Goal: Transaction & Acquisition: Book appointment/travel/reservation

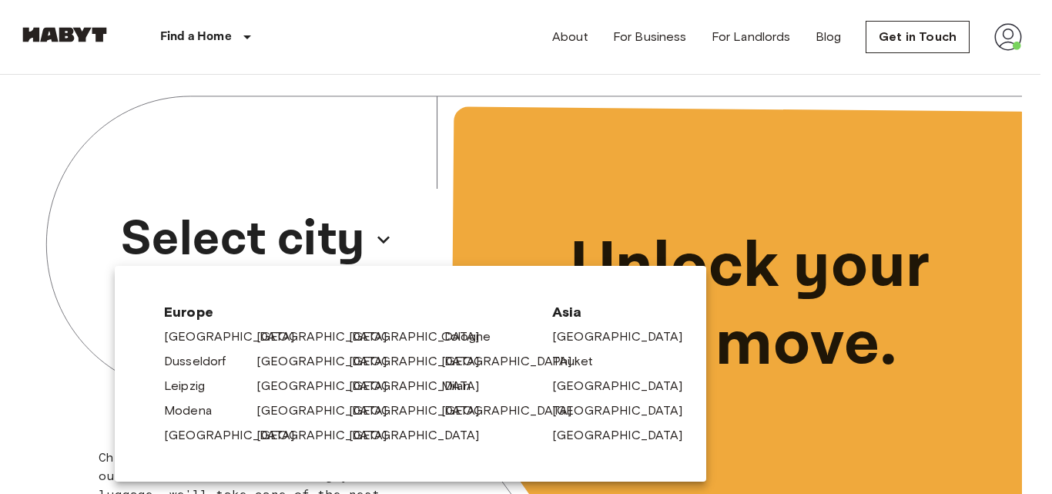
click at [279, 339] on link "[GEOGRAPHIC_DATA]" at bounding box center [329, 336] width 146 height 18
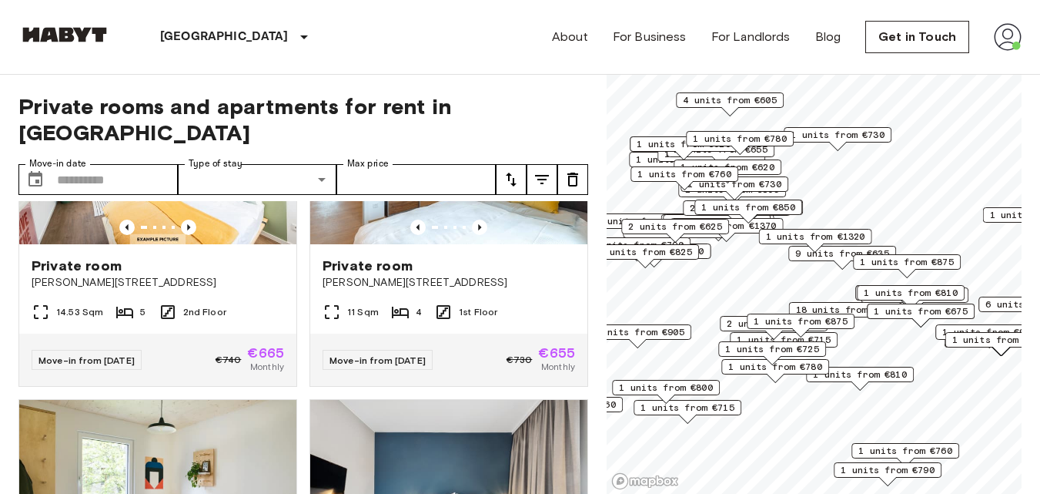
scroll to position [3555, 0]
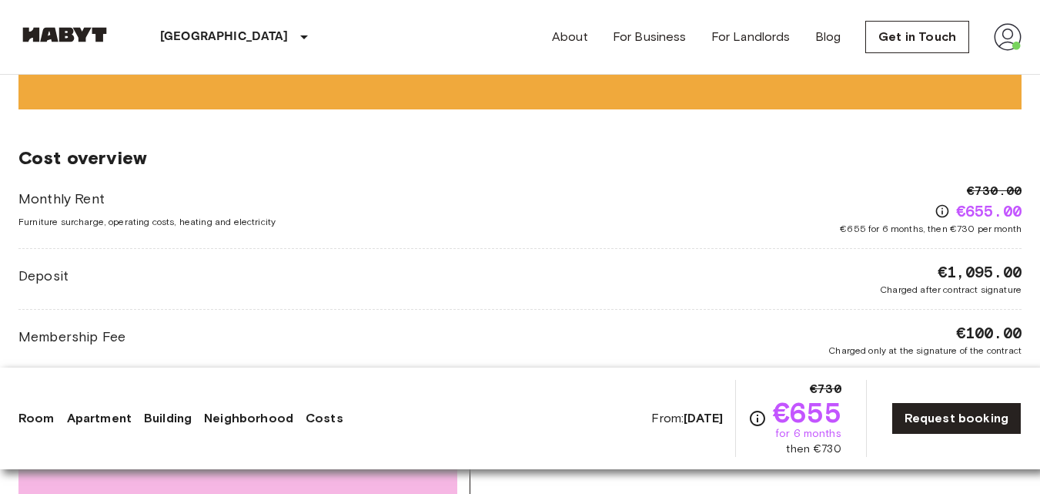
scroll to position [1595, 0]
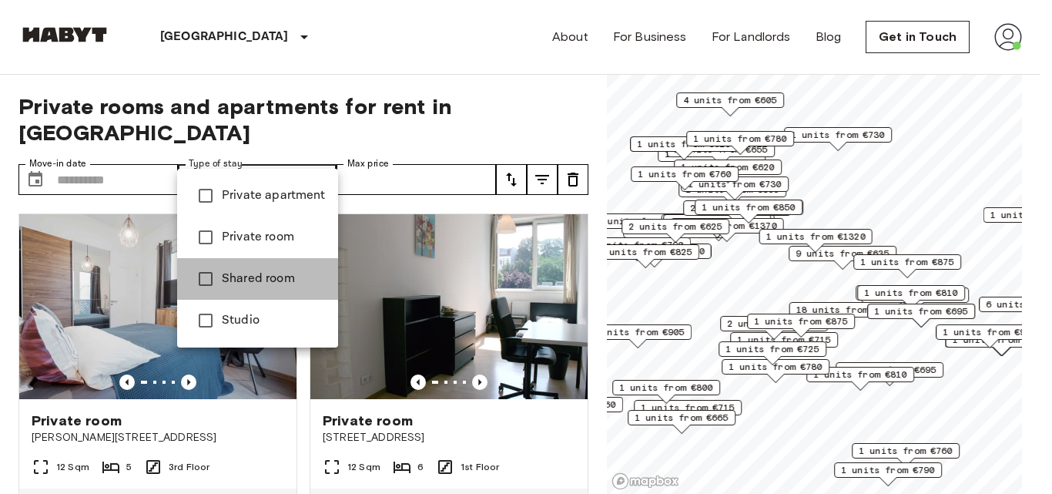
click at [266, 268] on li "Shared room" at bounding box center [257, 279] width 161 height 42
type input "**********"
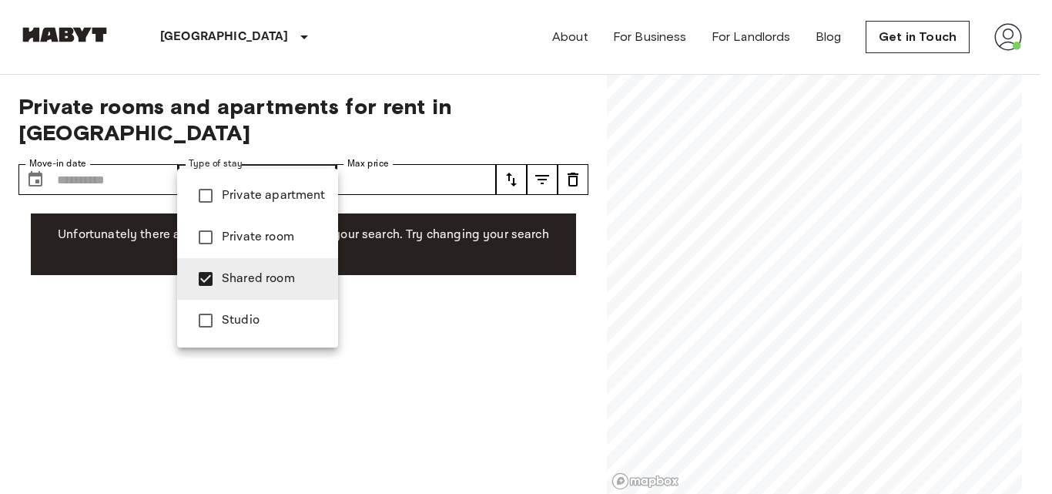
click at [0, 395] on div at bounding box center [526, 247] width 1052 height 494
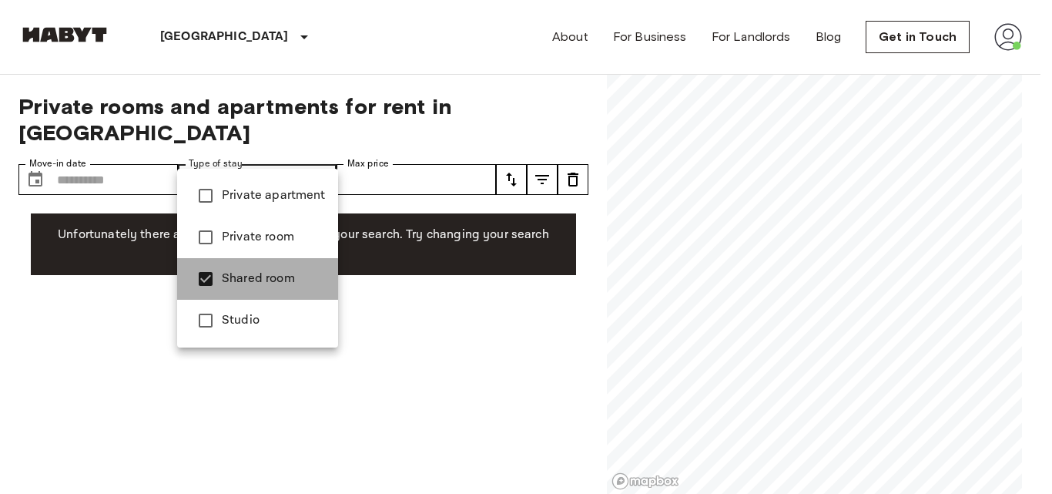
click at [242, 280] on span "Shared room" at bounding box center [274, 279] width 104 height 18
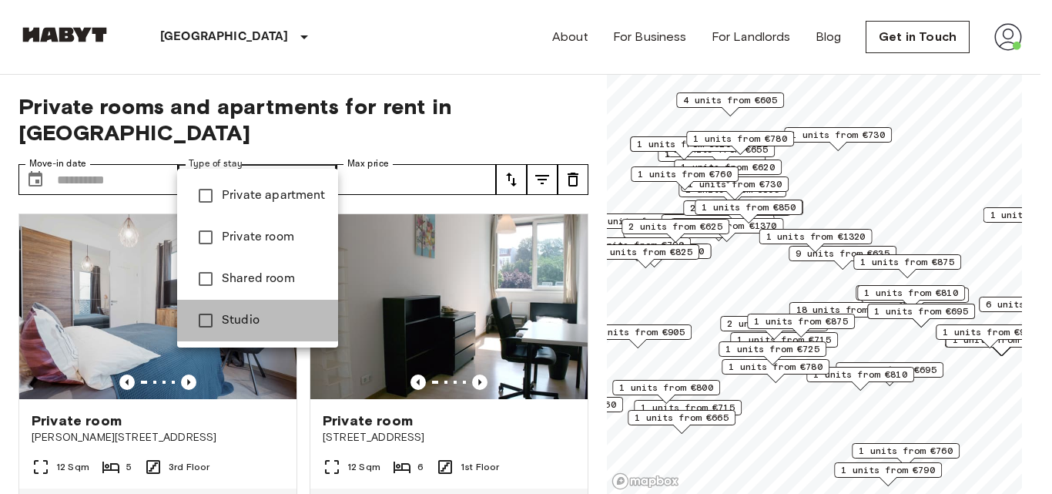
click at [254, 320] on span "Studio" at bounding box center [274, 320] width 104 height 18
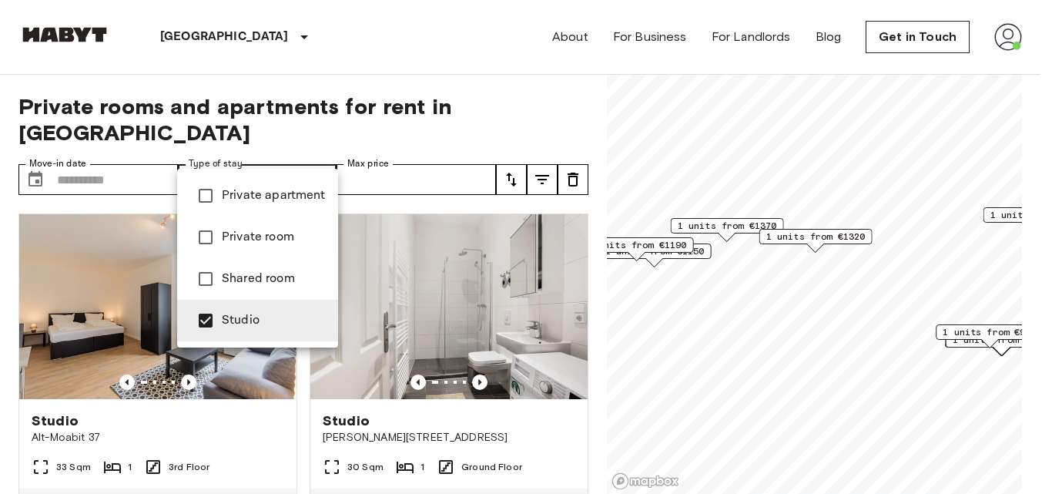
click at [0, 374] on div at bounding box center [526, 247] width 1052 height 494
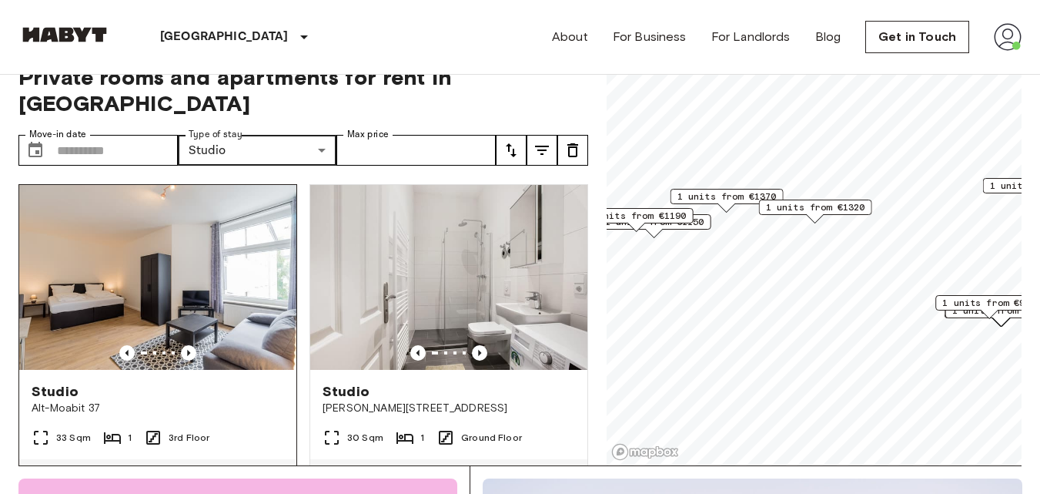
scroll to position [25, 0]
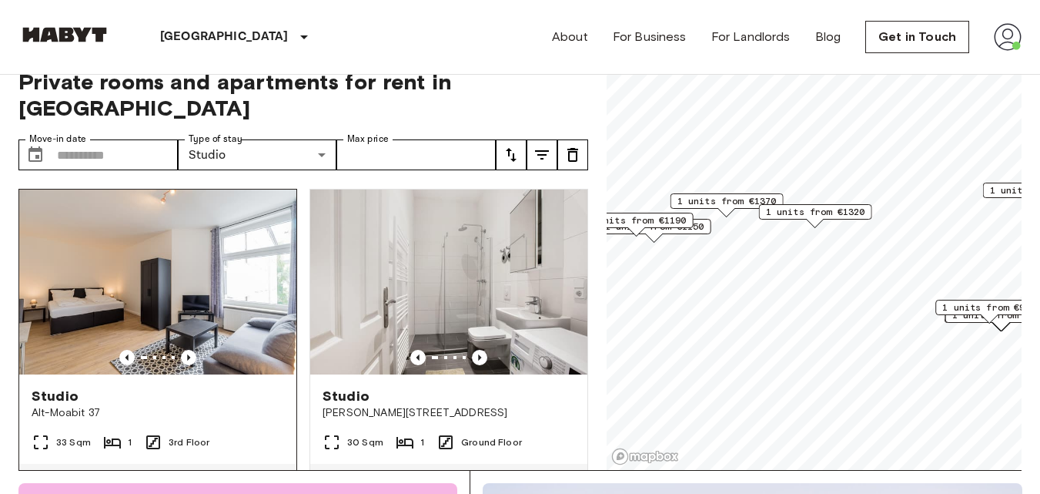
click at [72, 387] on span "Studio" at bounding box center [55, 396] width 47 height 18
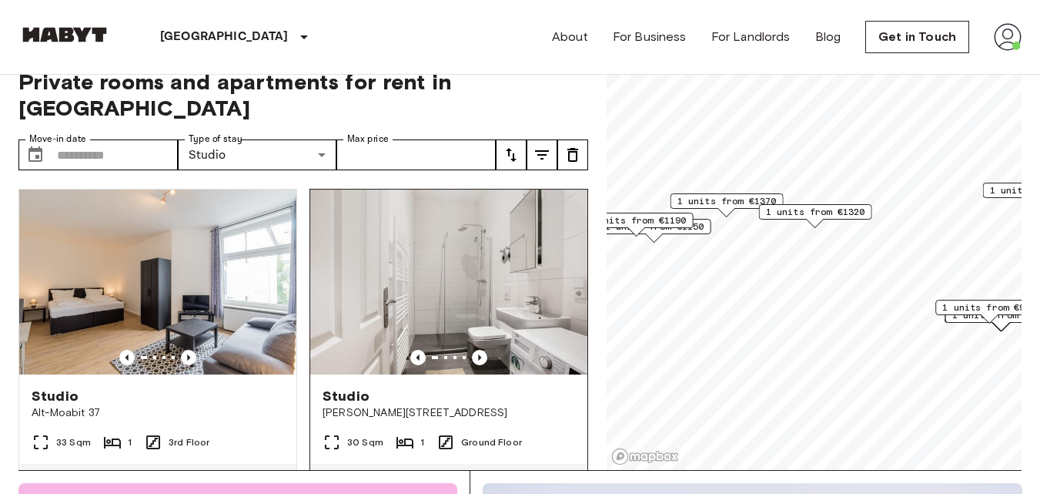
click at [357, 387] on span "Studio" at bounding box center [346, 396] width 47 height 18
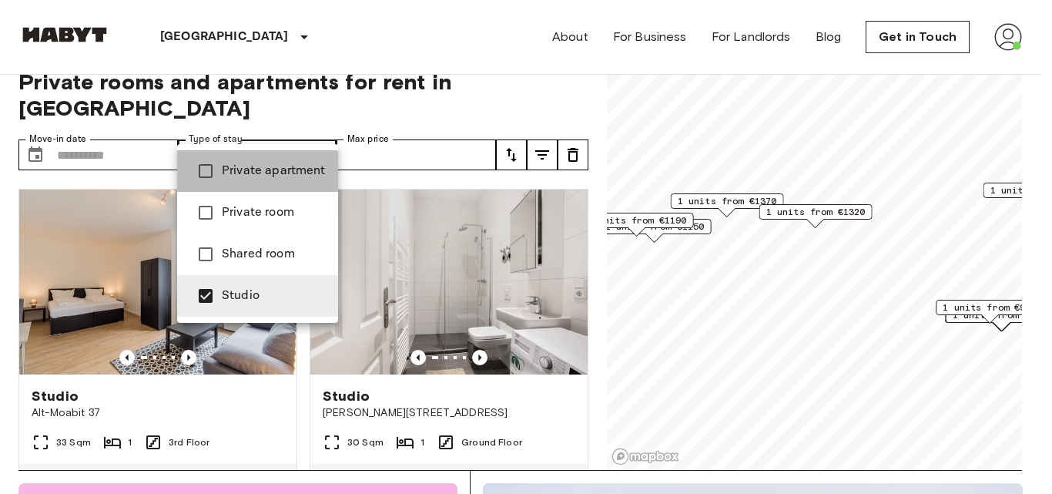
click at [237, 179] on span "Private apartment" at bounding box center [274, 171] width 104 height 18
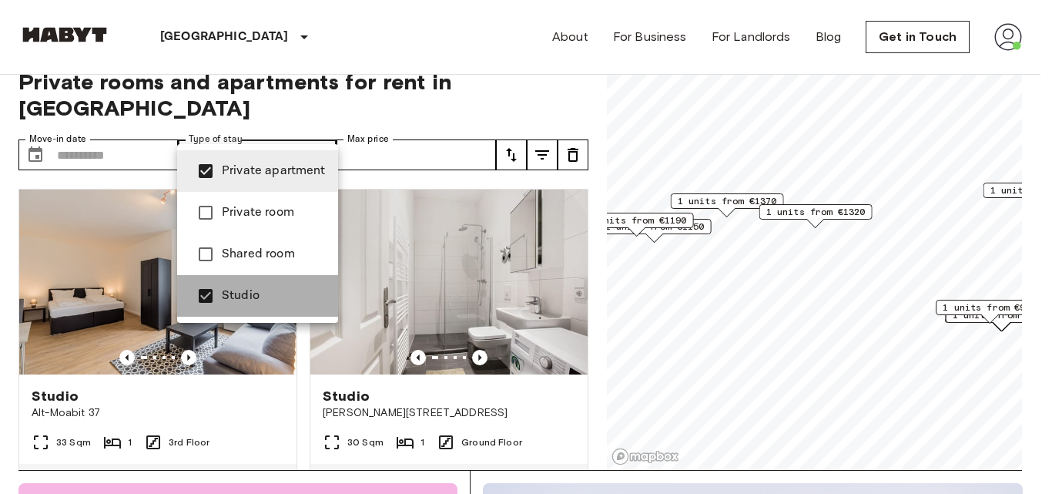
click at [234, 290] on span "Studio" at bounding box center [274, 295] width 104 height 18
type input "**********"
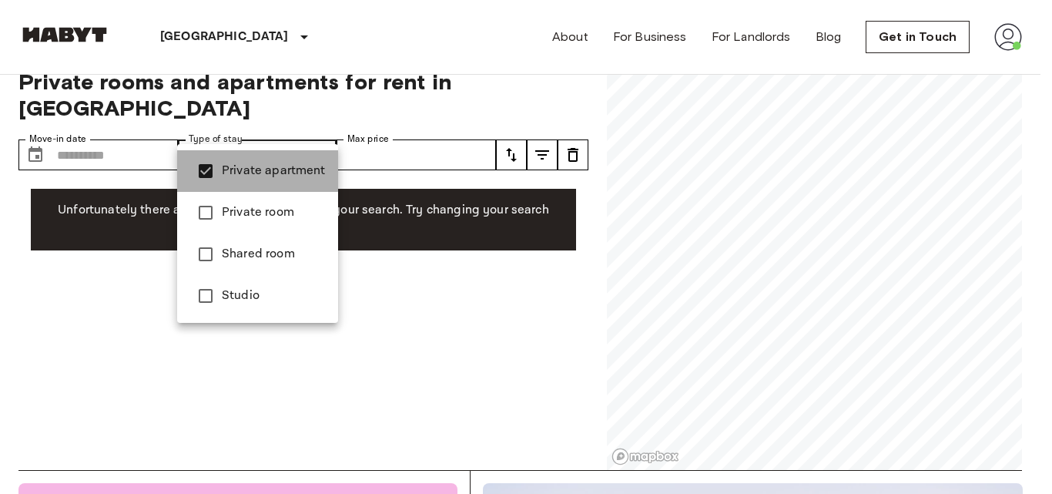
click at [250, 170] on span "Private apartment" at bounding box center [274, 171] width 104 height 18
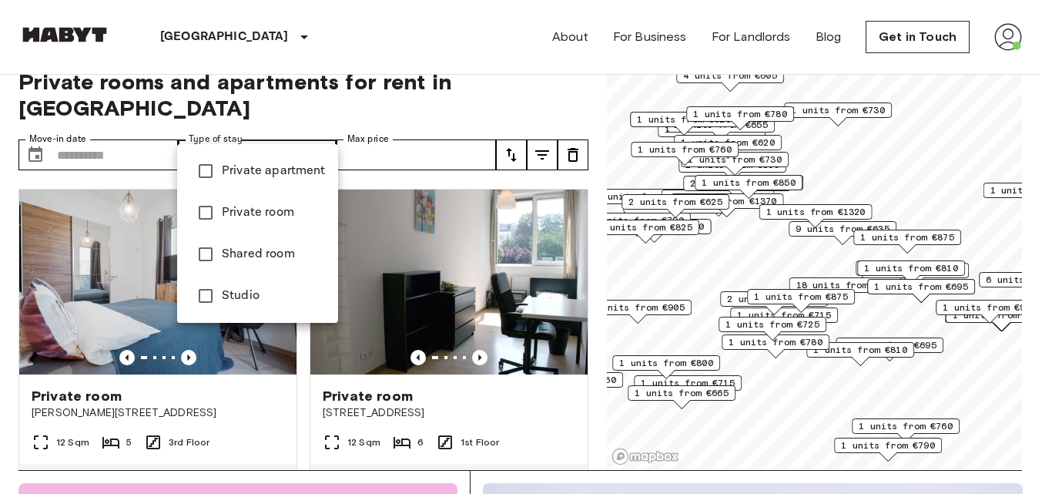
click at [246, 163] on span "Private apartment" at bounding box center [274, 171] width 104 height 18
type input "**********"
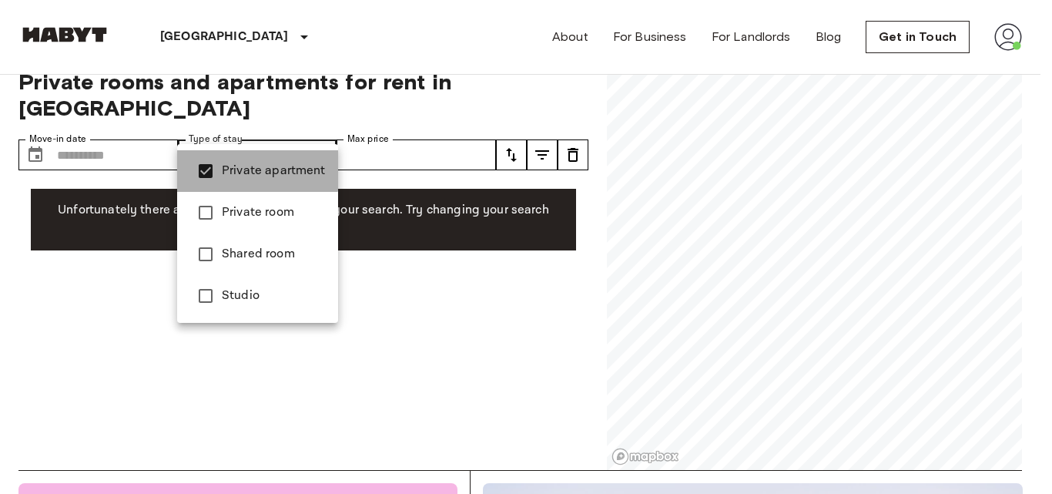
click at [246, 163] on span "Private apartment" at bounding box center [274, 171] width 104 height 18
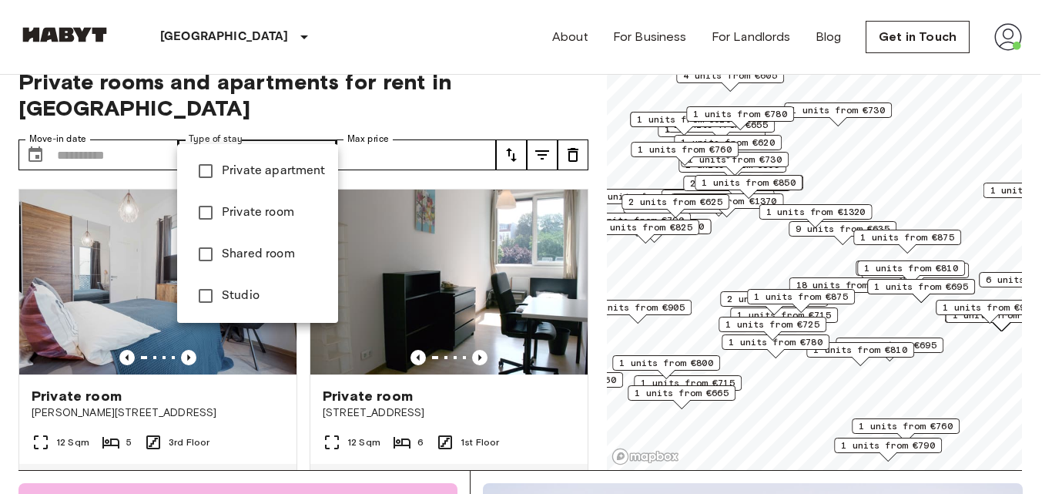
click at [0, 313] on div at bounding box center [526, 247] width 1052 height 494
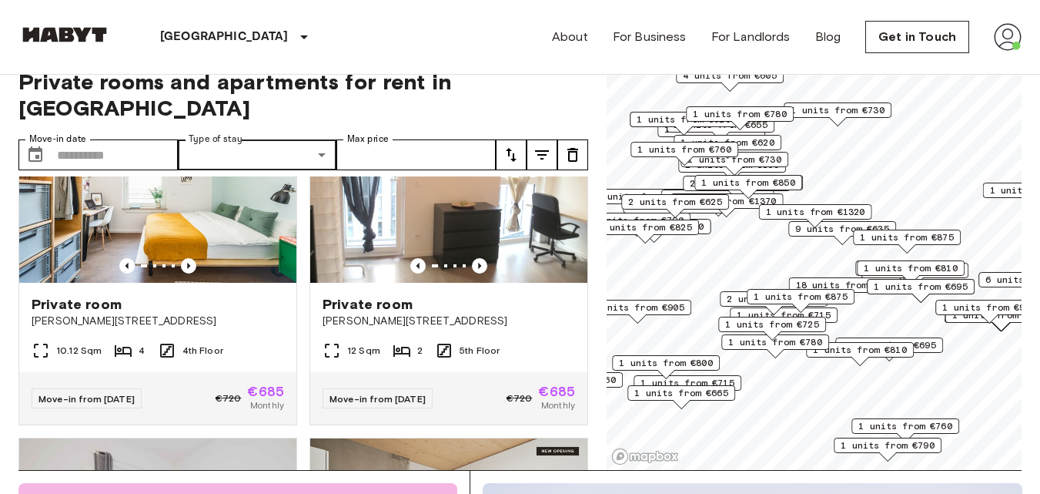
scroll to position [774, 0]
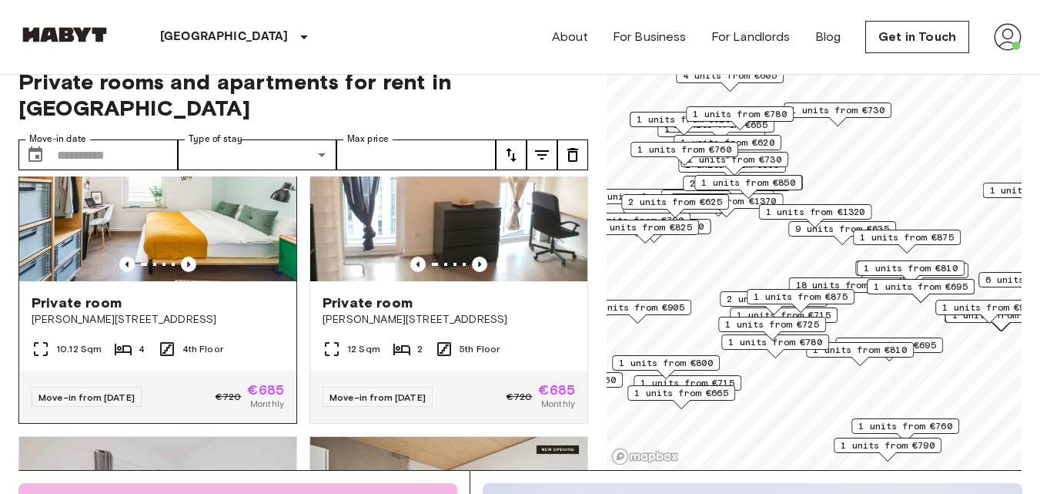
click at [55, 293] on span "Private room" at bounding box center [77, 302] width 90 height 18
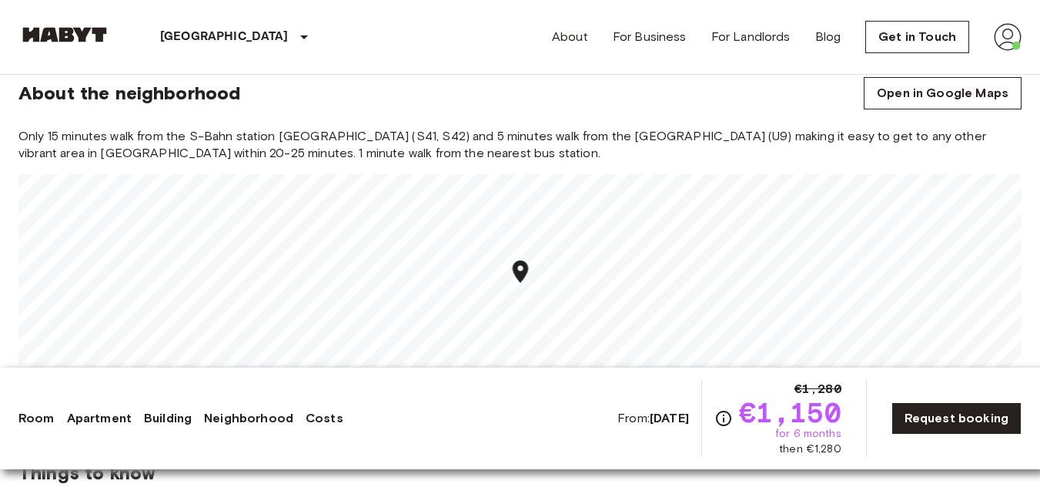
scroll to position [866, 0]
click at [879, 85] on link "Open in Google Maps" at bounding box center [943, 92] width 158 height 32
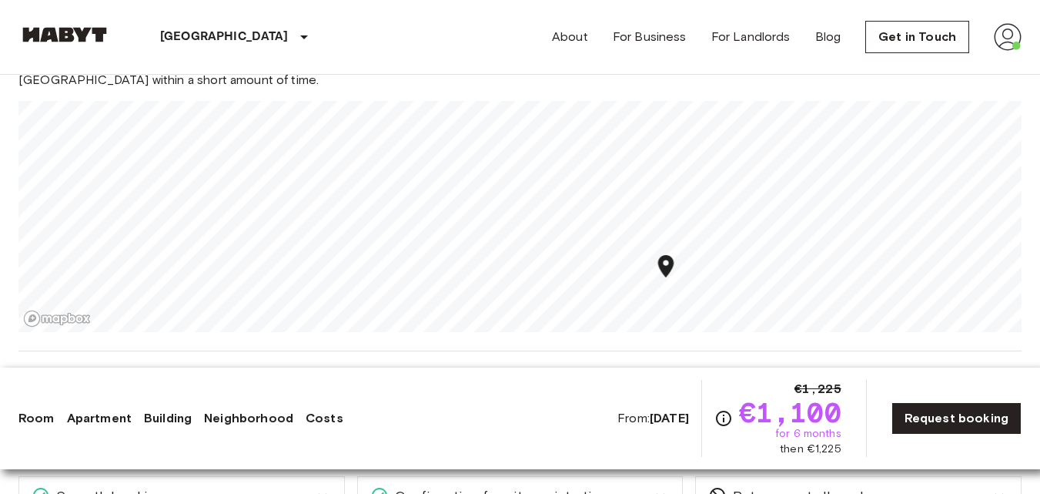
scroll to position [941, 0]
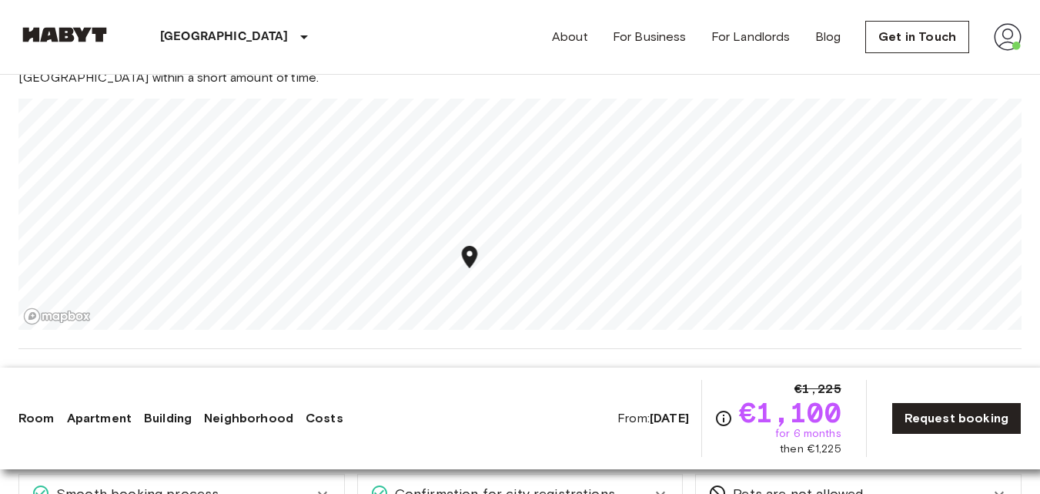
click at [470, 263] on icon "Map marker" at bounding box center [469, 257] width 15 height 22
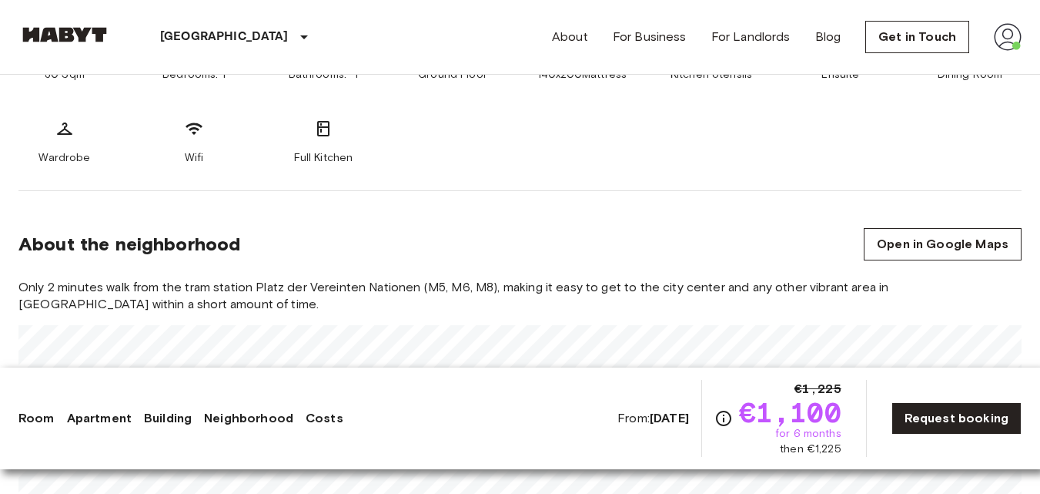
scroll to position [715, 0]
drag, startPoint x: 256, startPoint y: 287, endPoint x: 418, endPoint y: 280, distance: 161.9
click at [418, 280] on span "Only 2 minutes walk from the tram station Platz der Vereinten Nationen (M5, M6,…" at bounding box center [519, 295] width 1003 height 34
copy span "Platz der Vereinten Nationen"
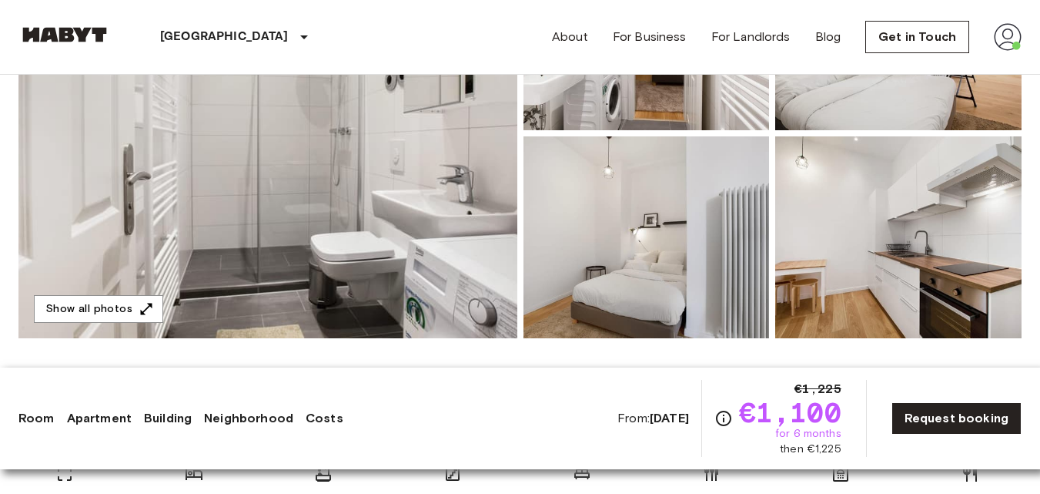
scroll to position [286, 0]
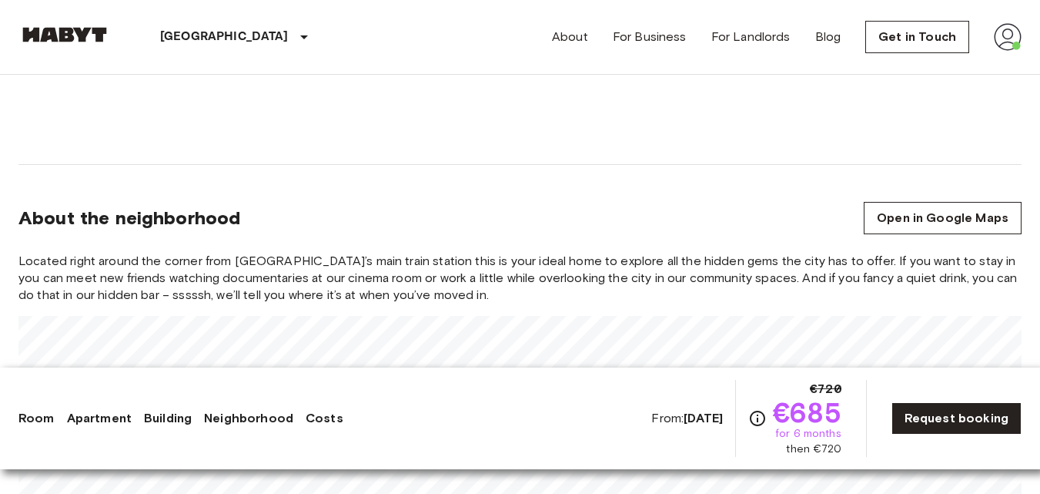
scroll to position [1461, 0]
